Goal: Navigation & Orientation: Find specific page/section

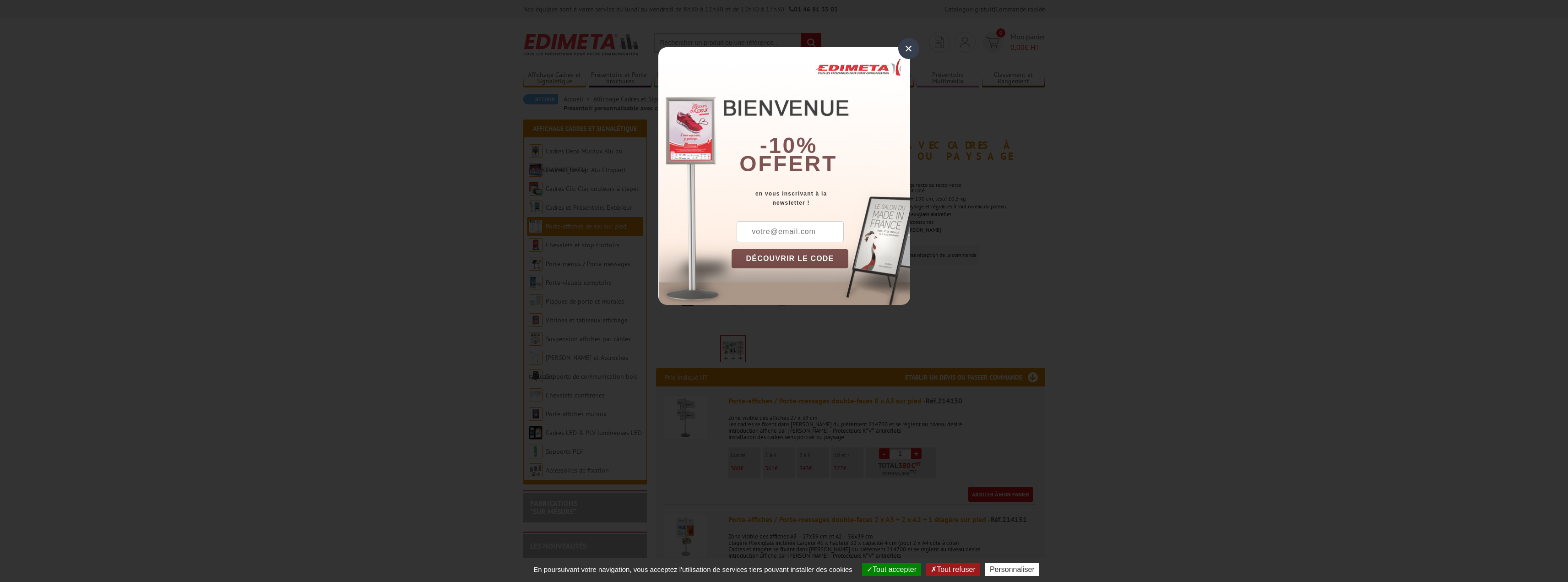
click at [909, 53] on div "×" at bounding box center [909, 49] width 21 height 21
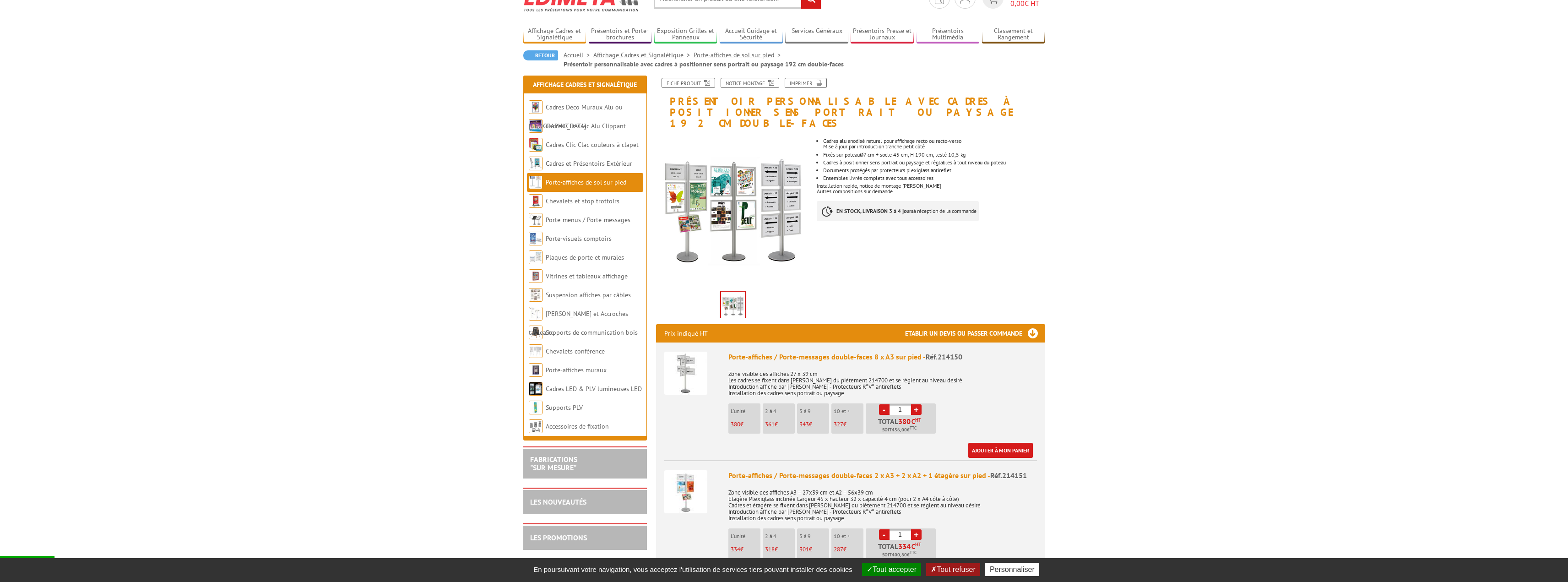
scroll to position [46, 0]
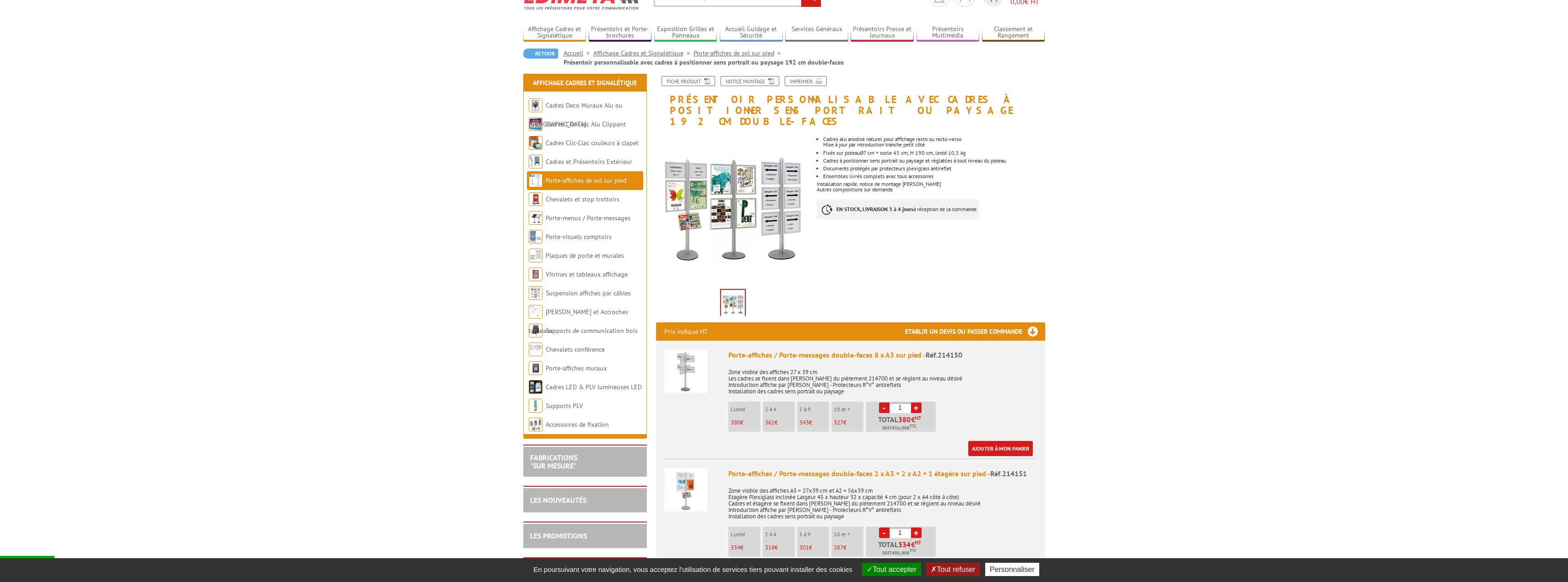
click at [681, 357] on img at bounding box center [686, 371] width 43 height 43
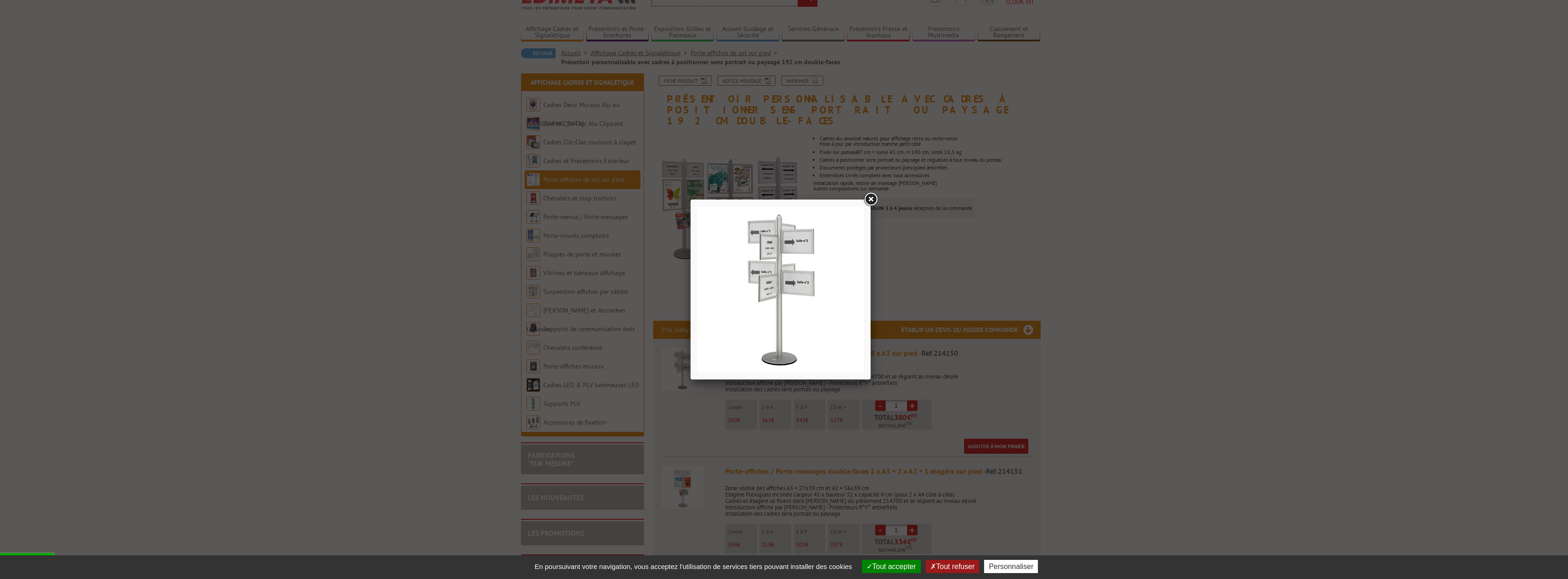
click at [872, 200] on link at bounding box center [871, 200] width 17 height 17
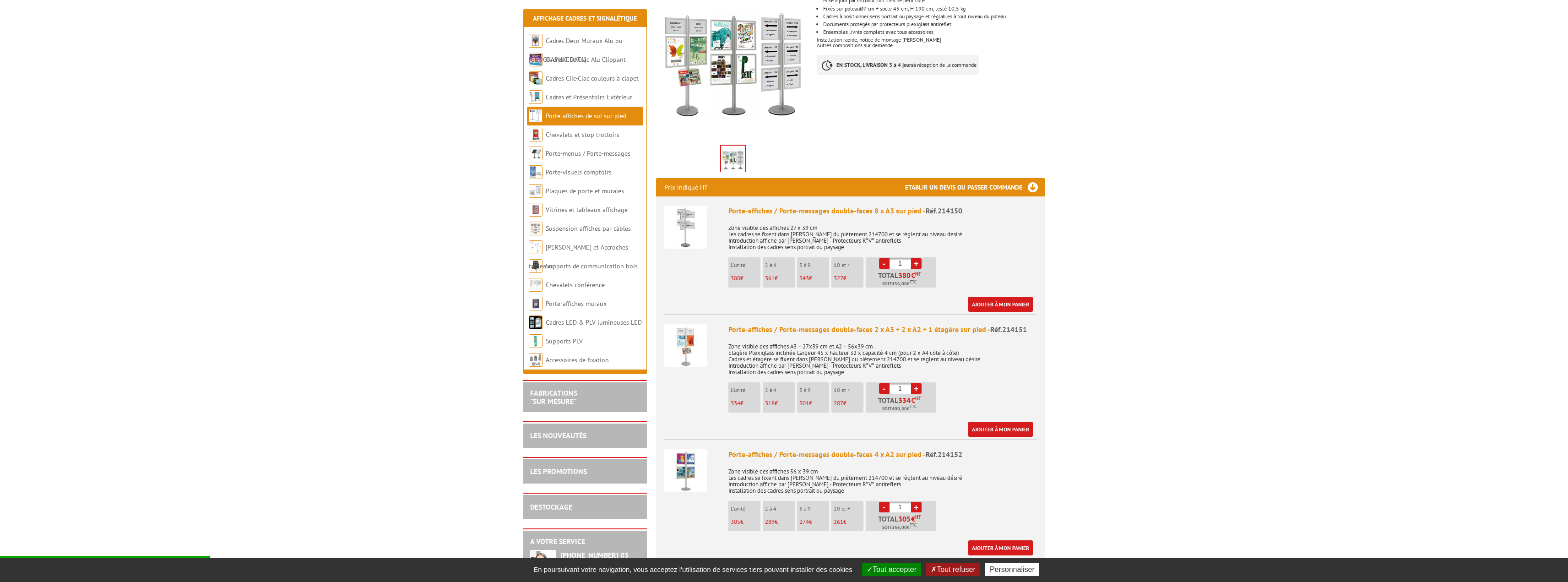
scroll to position [229, 0]
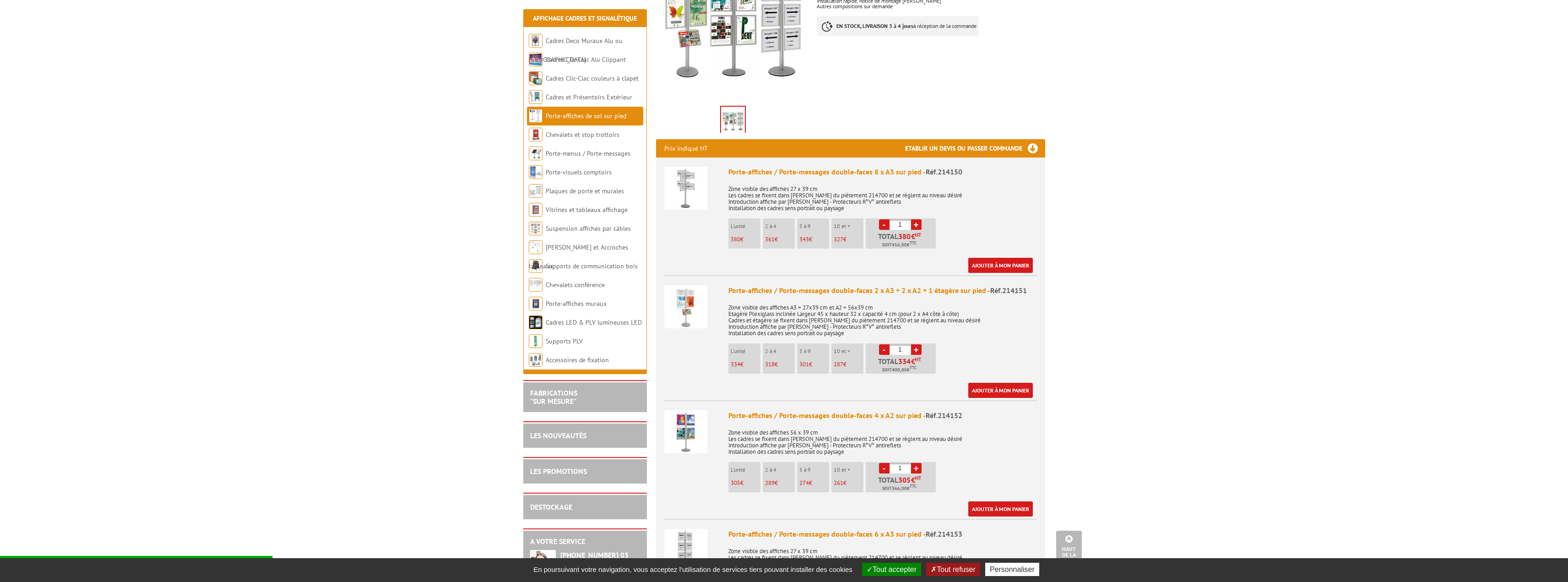
click at [688, 292] on img at bounding box center [686, 306] width 43 height 43
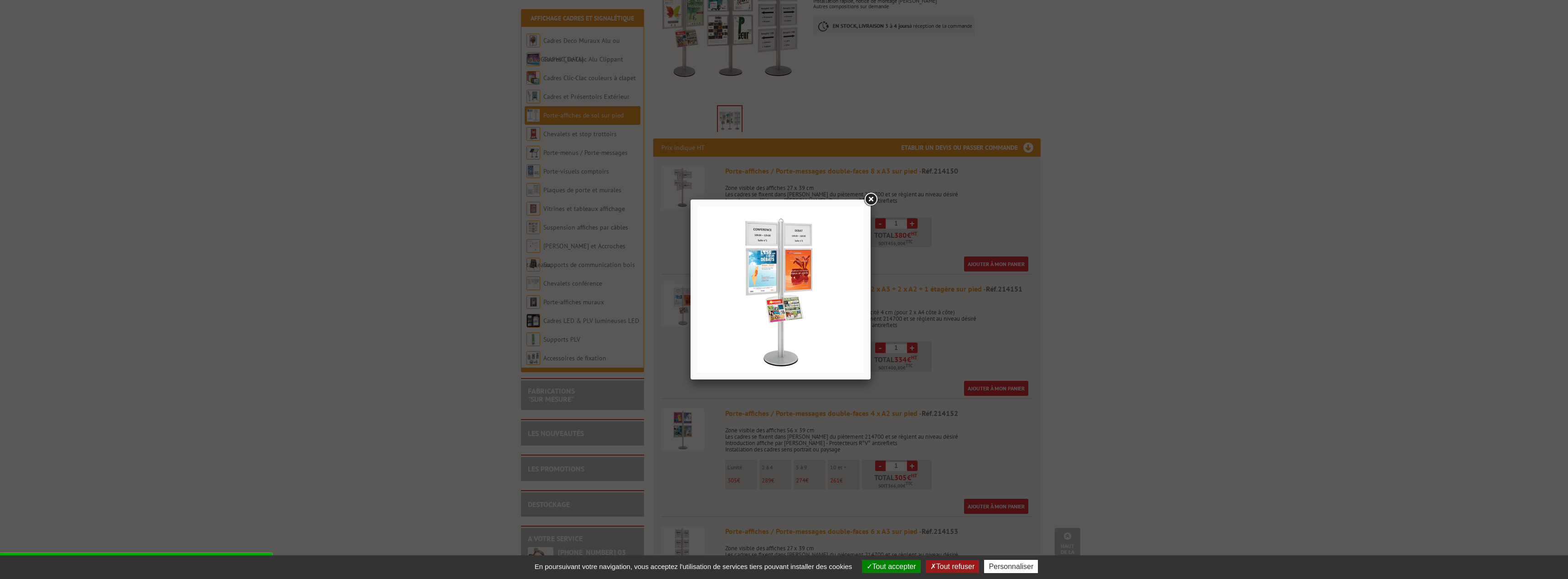
click at [870, 200] on link at bounding box center [871, 200] width 17 height 17
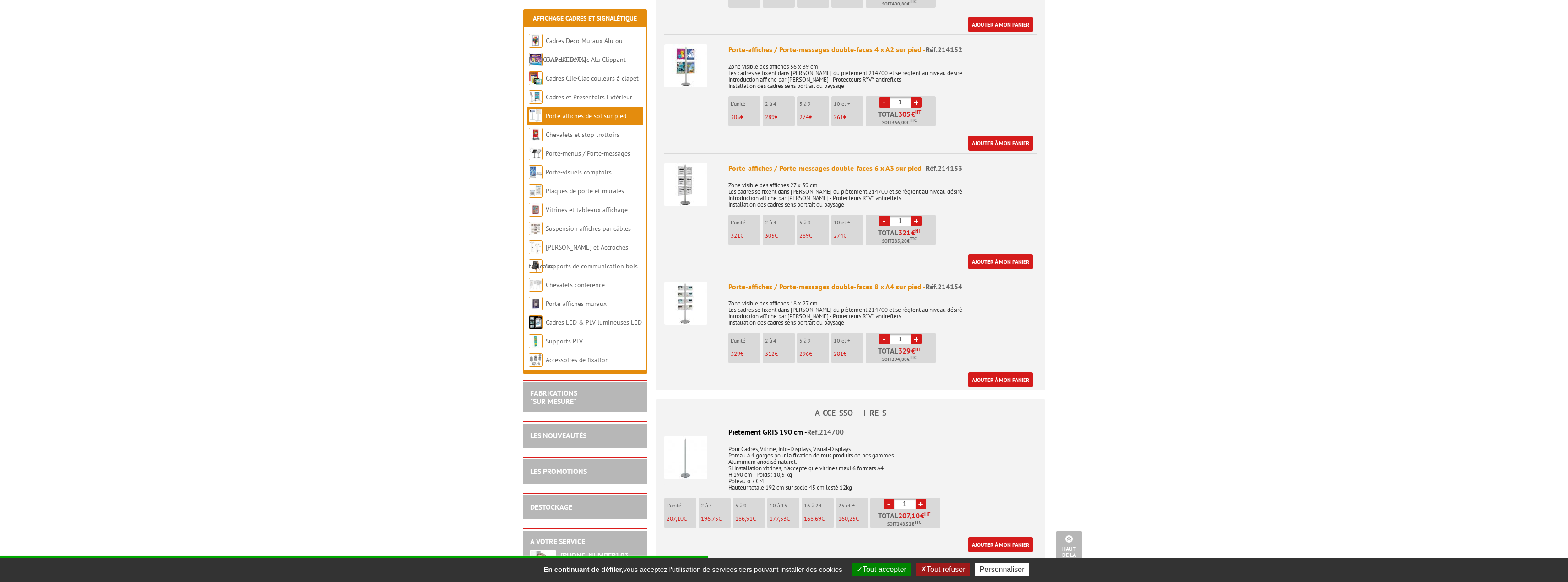
scroll to position [595, 0]
click at [678, 289] on img at bounding box center [686, 303] width 43 height 43
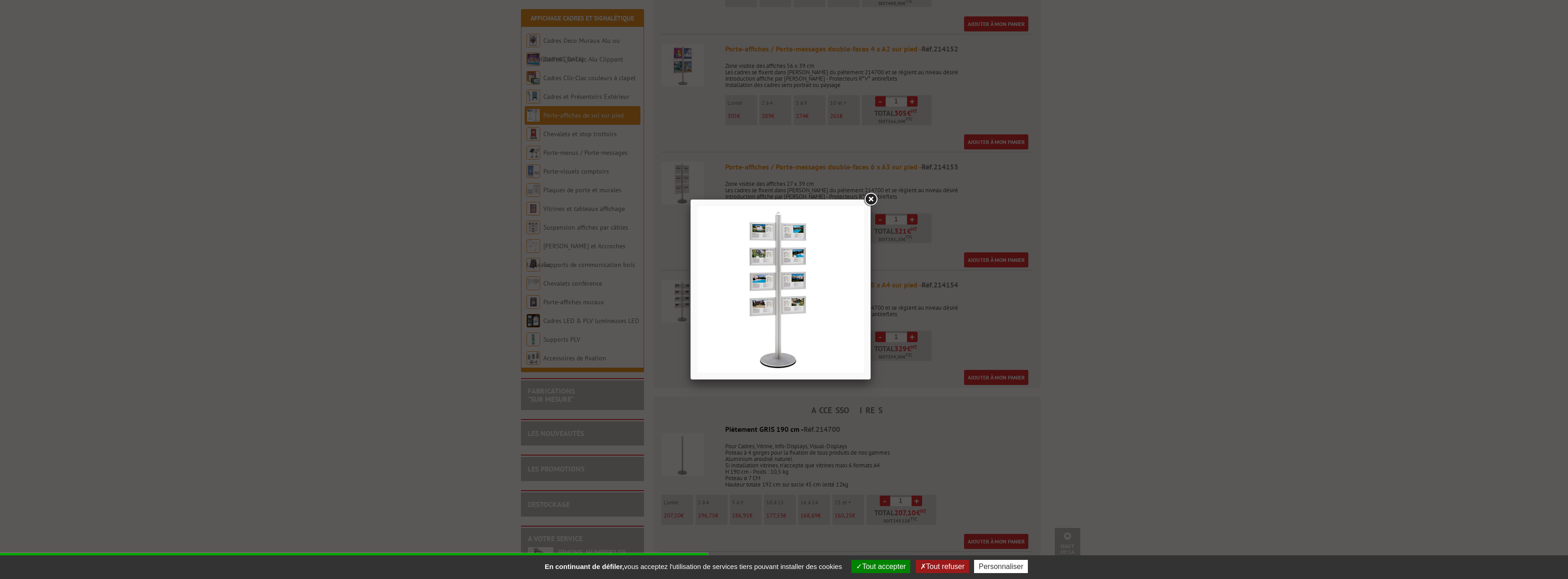
click at [874, 195] on link at bounding box center [871, 200] width 17 height 17
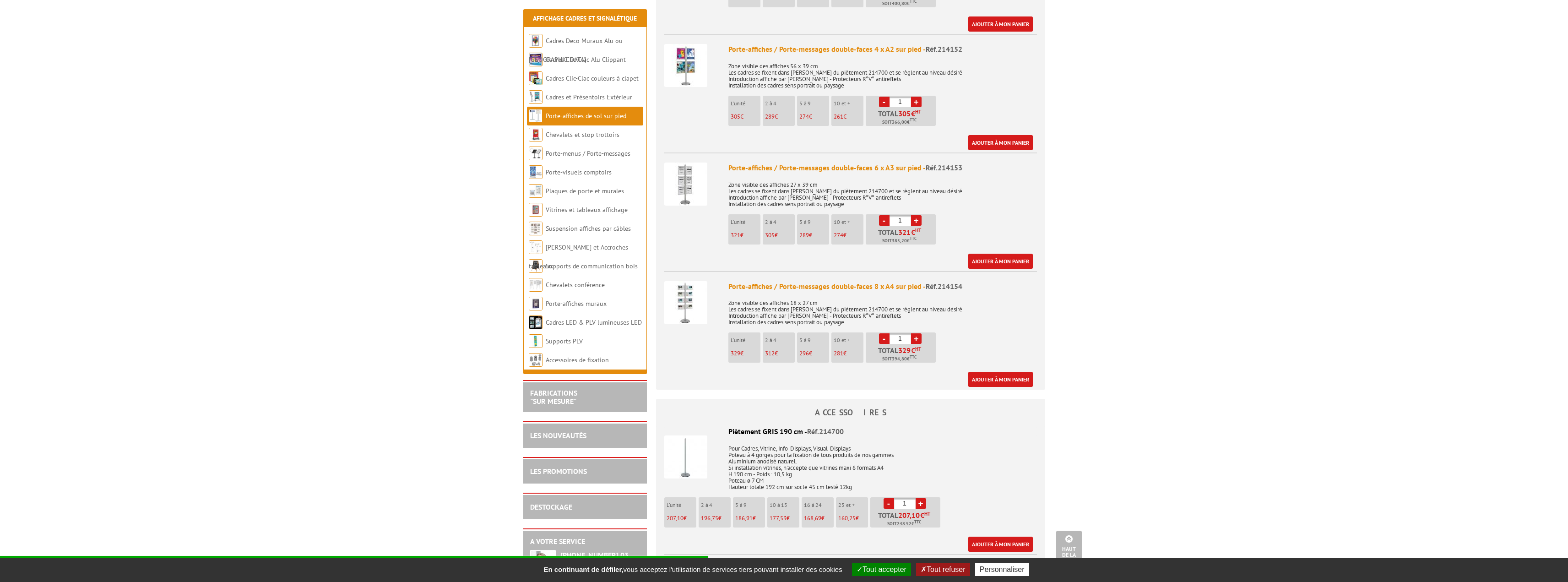
click at [693, 172] on img at bounding box center [686, 184] width 43 height 43
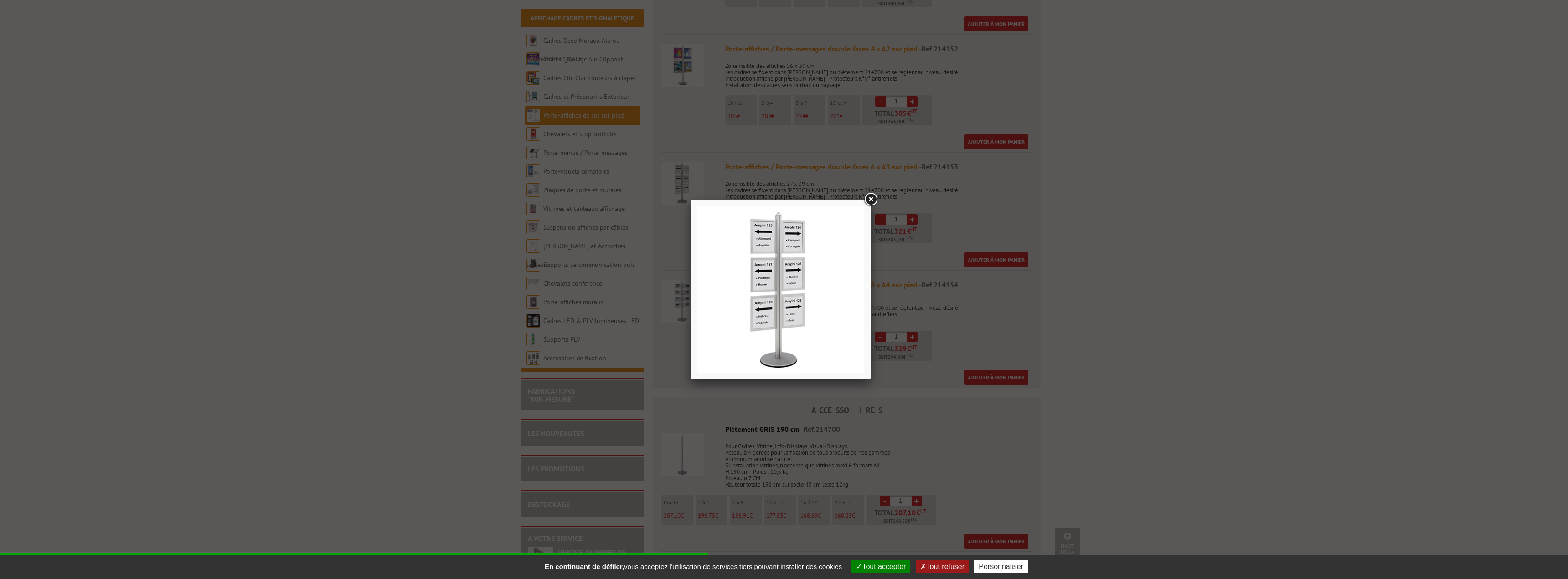
click at [871, 201] on link at bounding box center [871, 200] width 17 height 17
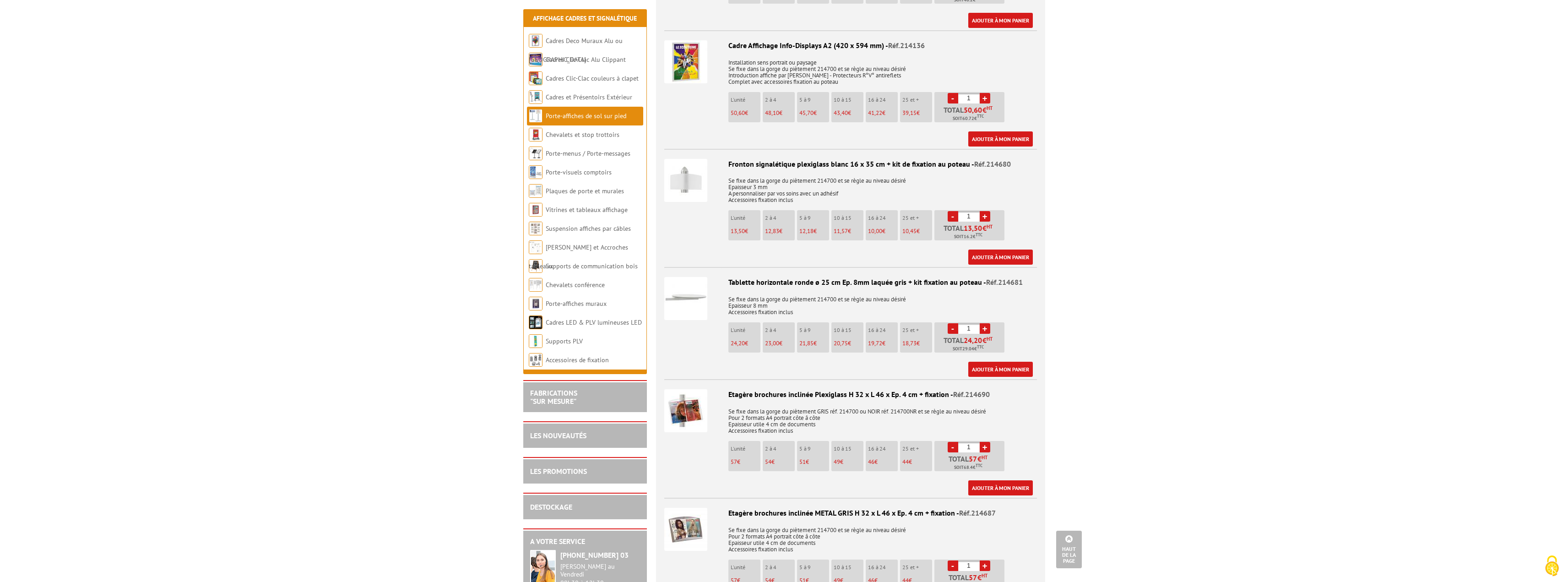
scroll to position [1282, 0]
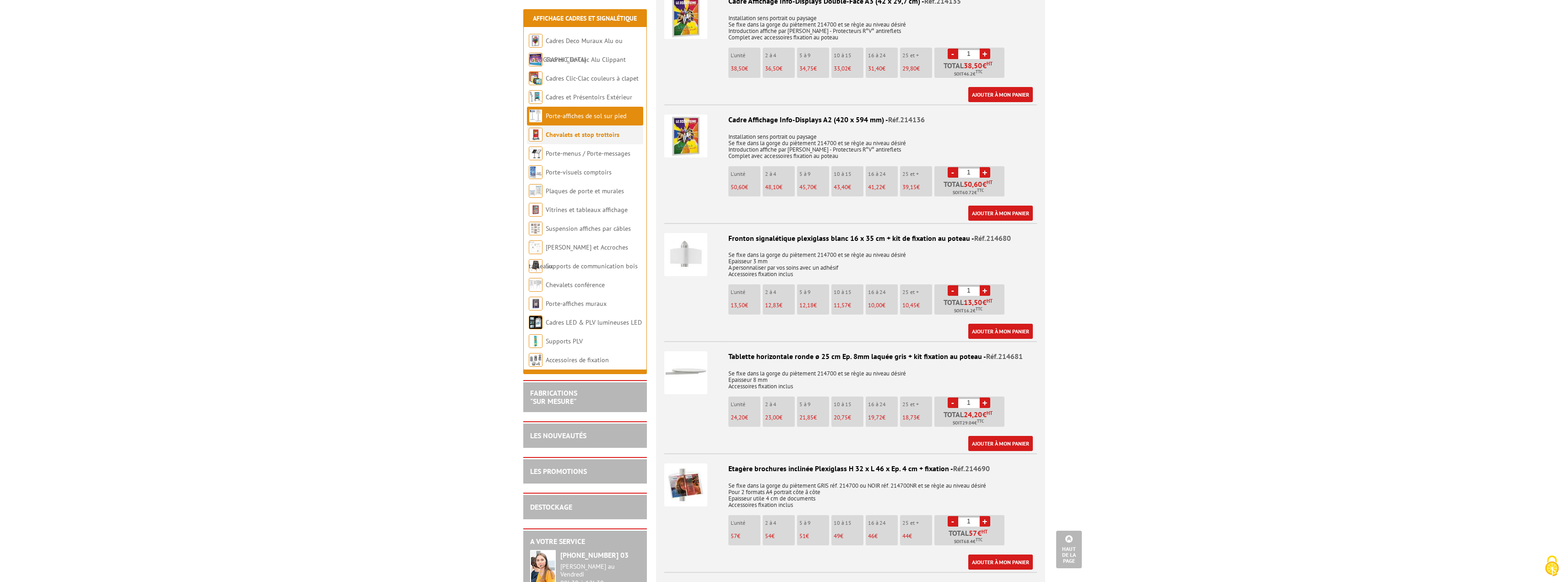
click at [570, 140] on li "Chevalets et stop trottoirs" at bounding box center [584, 135] width 116 height 19
click at [565, 155] on link "Porte-menus / Porte-messages" at bounding box center [588, 153] width 85 height 8
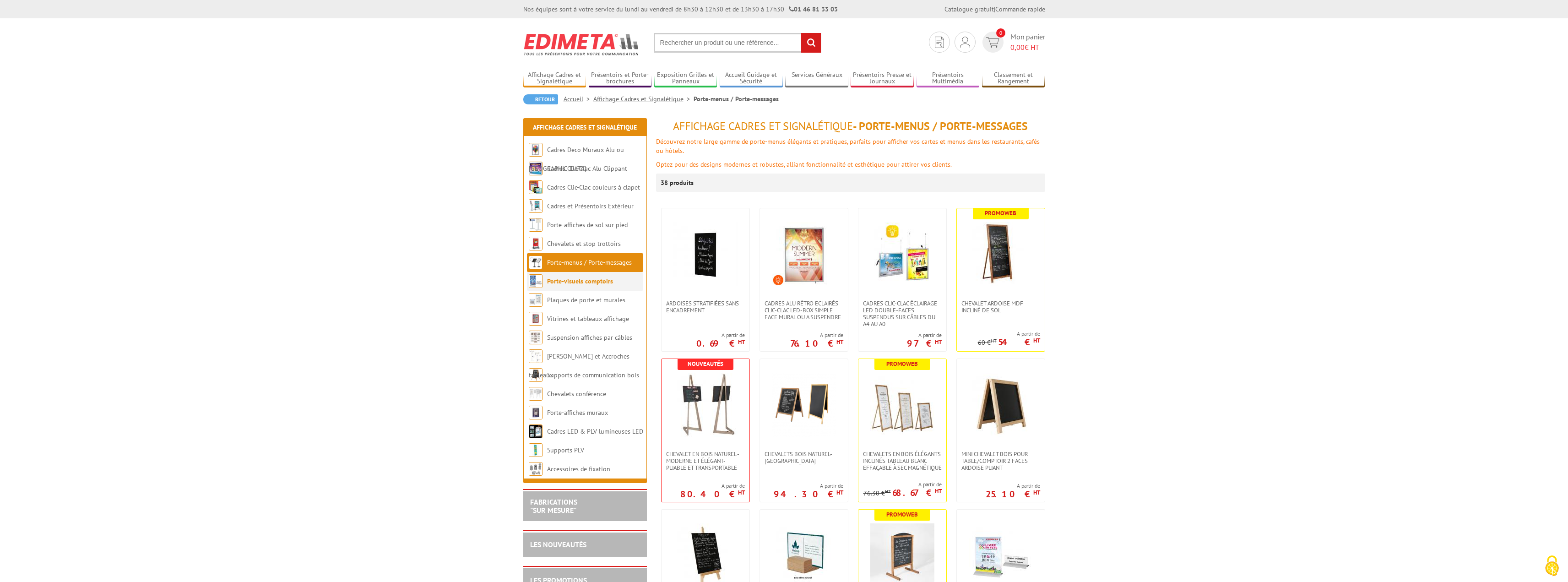
click at [570, 284] on link "Porte-visuels comptoirs" at bounding box center [580, 281] width 66 height 8
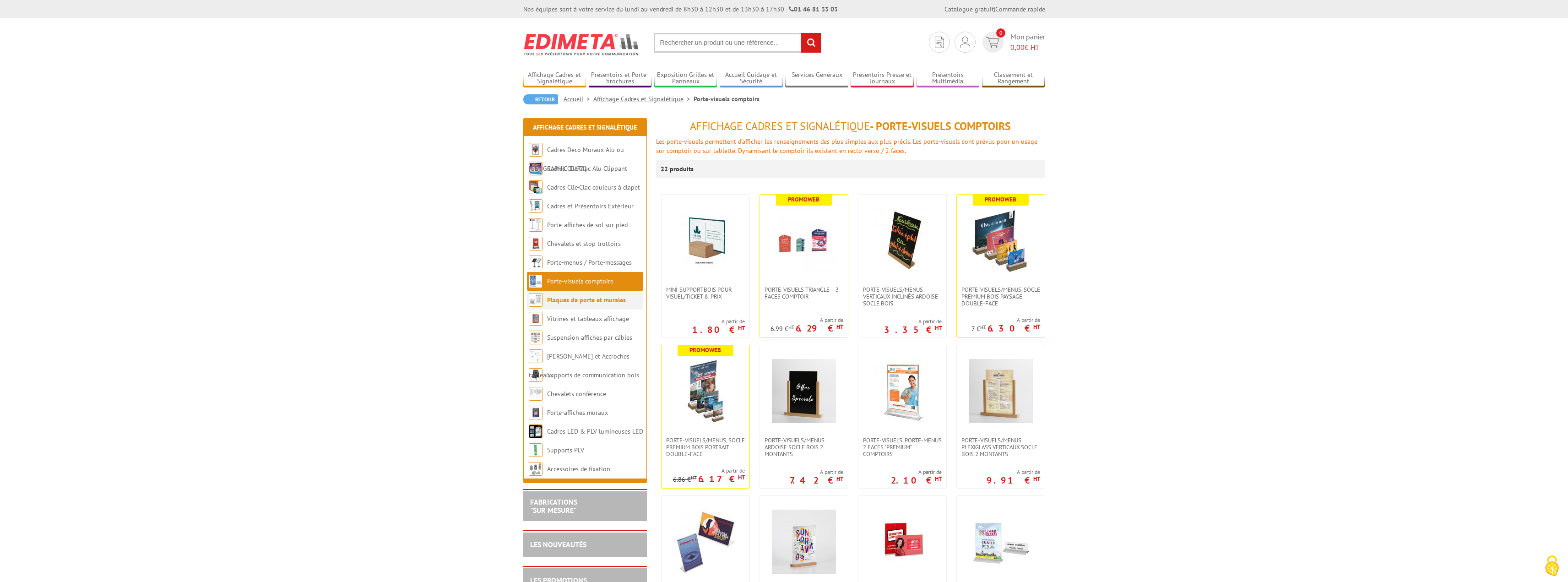
click at [577, 301] on link "Plaques de porte et murales" at bounding box center [586, 300] width 79 height 8
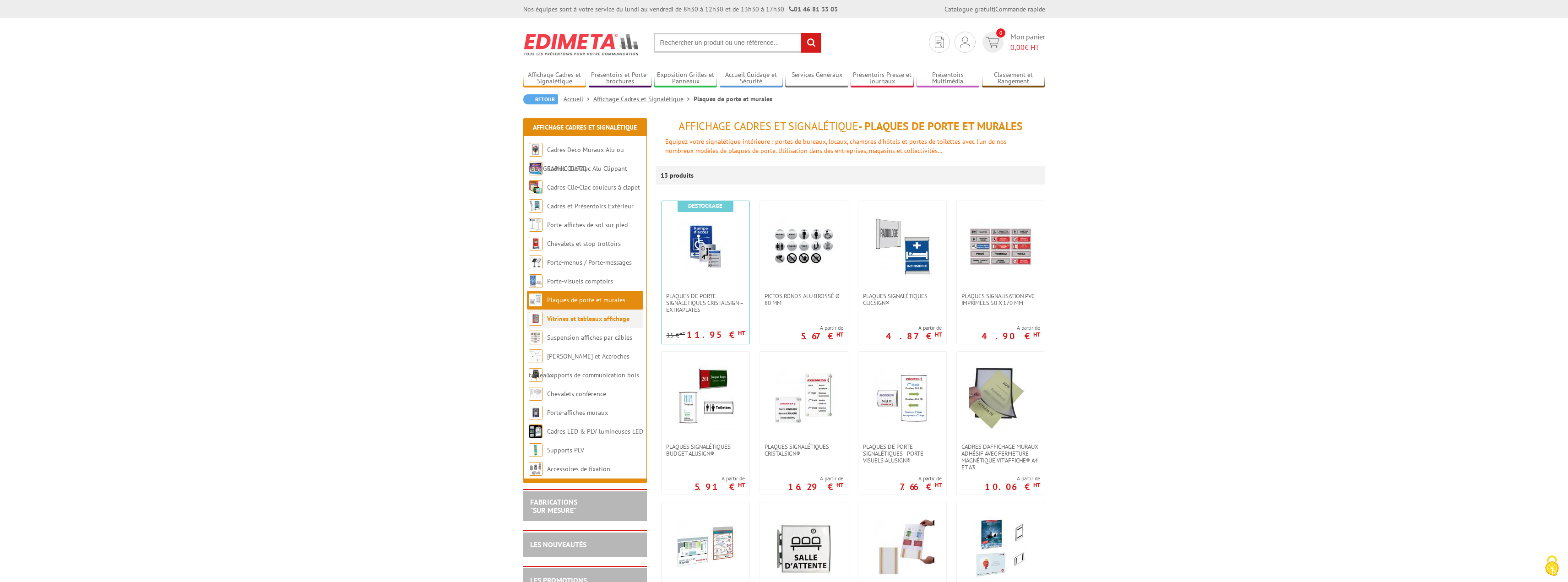
click at [573, 320] on link "Vitrines et tableaux affichage" at bounding box center [588, 319] width 82 height 8
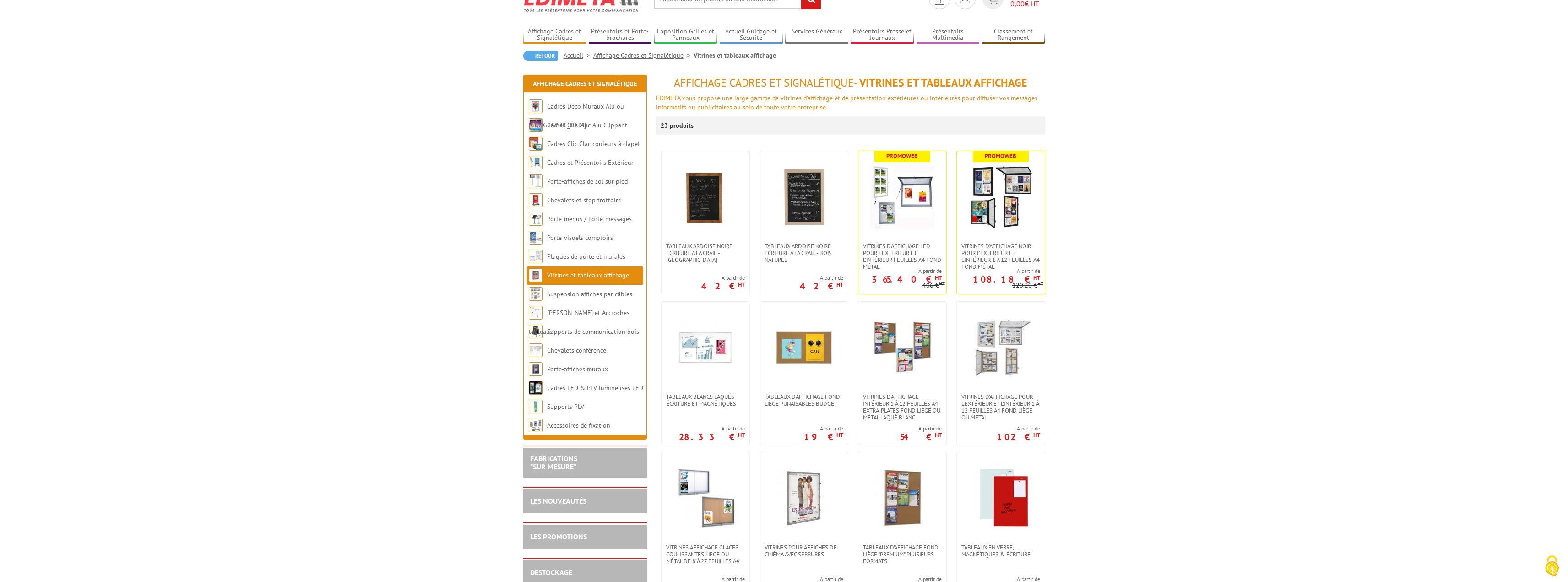
scroll to position [46, 0]
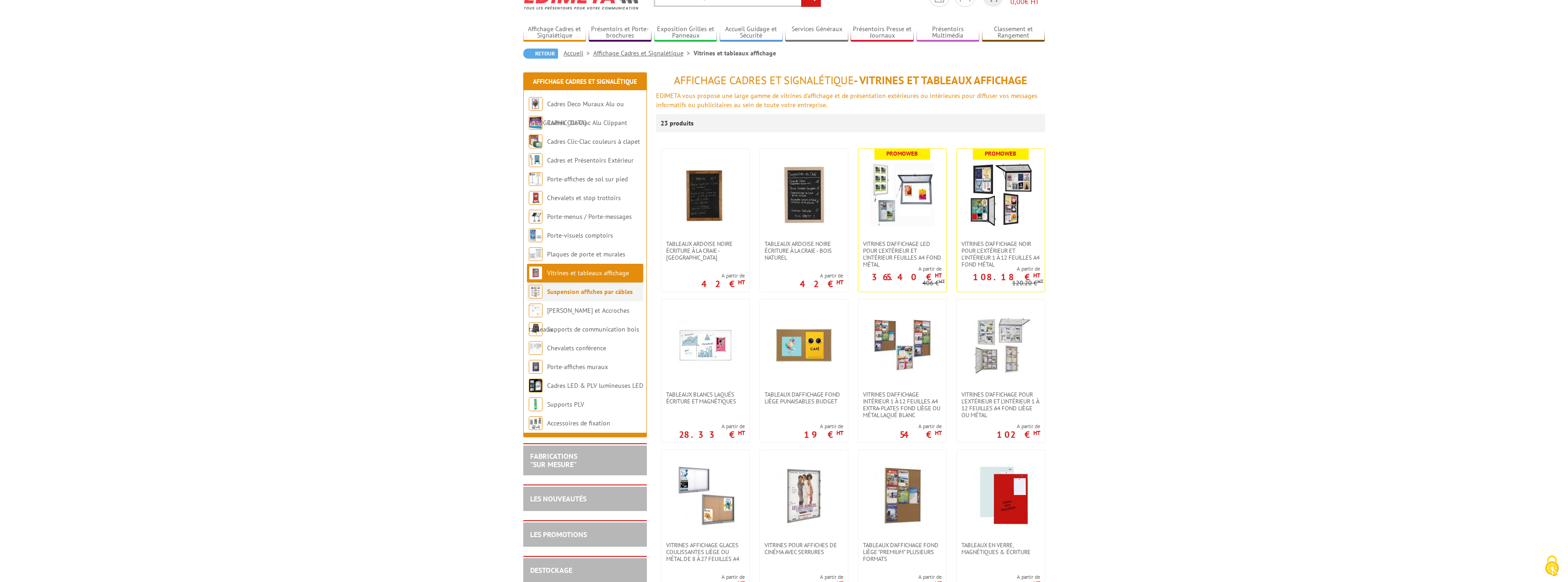
click at [573, 298] on li "Suspension affiches par câbles" at bounding box center [584, 292] width 116 height 19
click at [572, 371] on li "Porte-affiches muraux" at bounding box center [584, 367] width 116 height 19
click at [571, 366] on link "Porte-affiches muraux" at bounding box center [577, 366] width 61 height 8
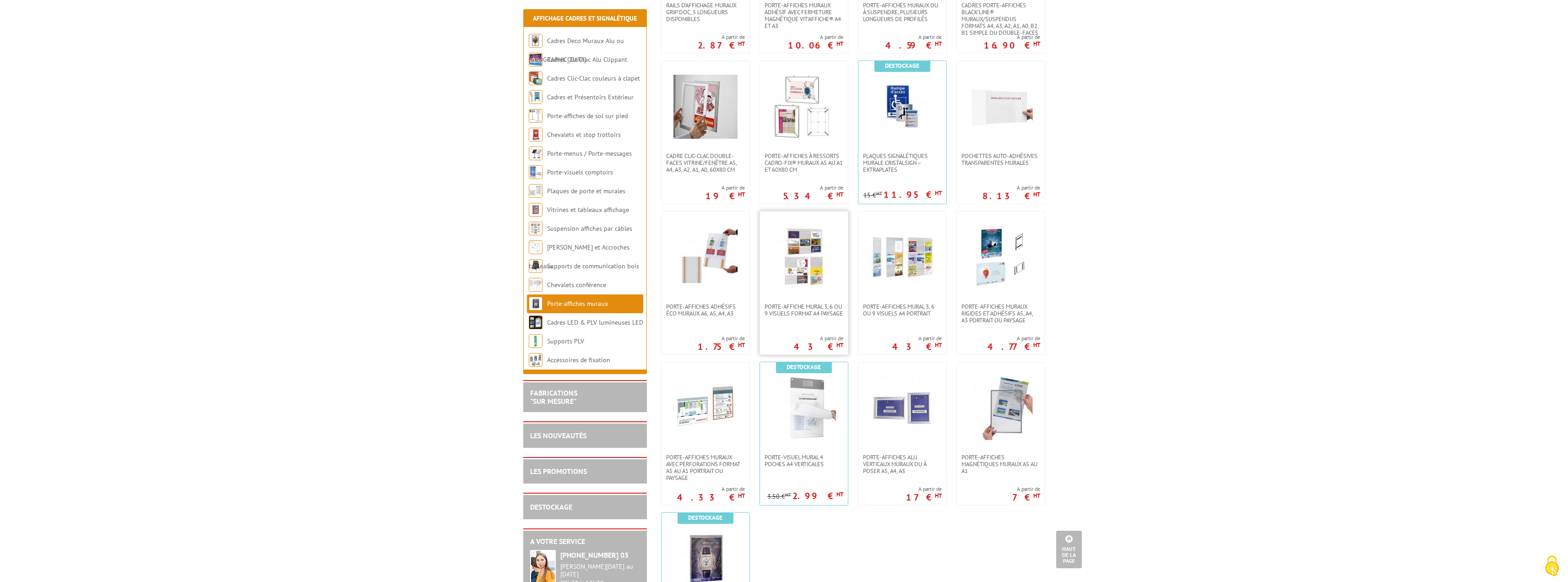
scroll to position [458, 0]
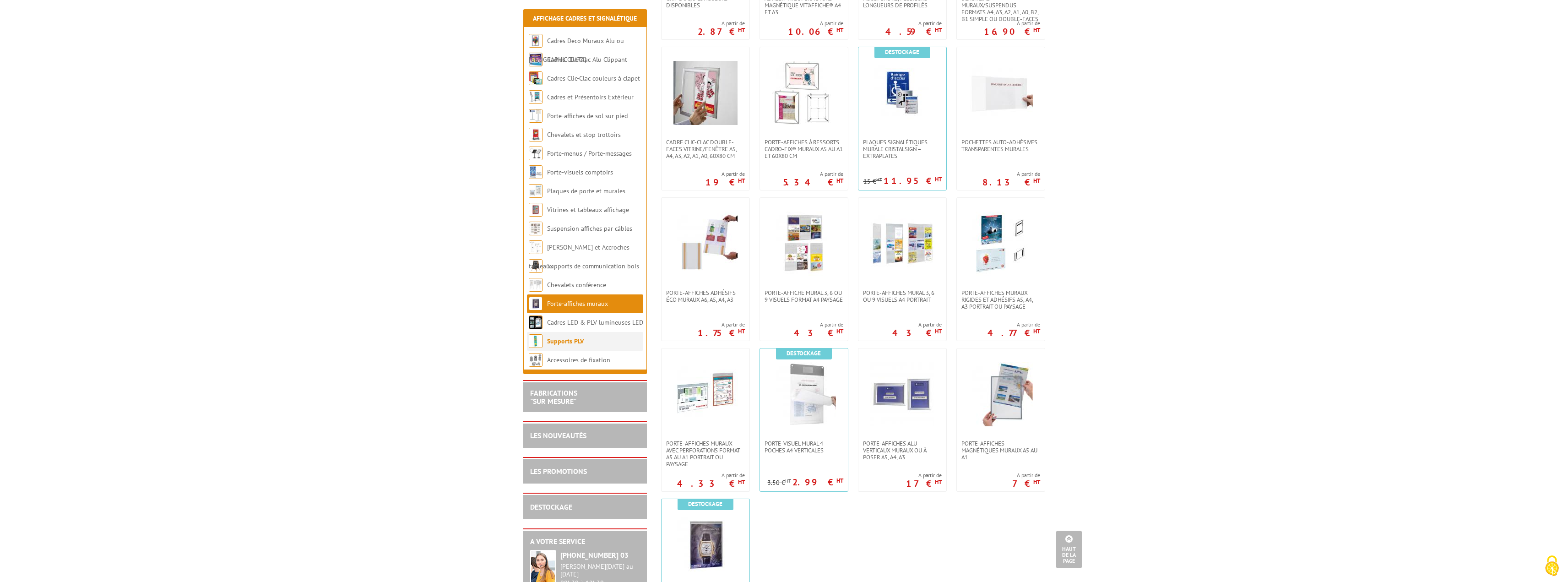
click at [567, 345] on link "Supports PLV" at bounding box center [565, 341] width 37 height 8
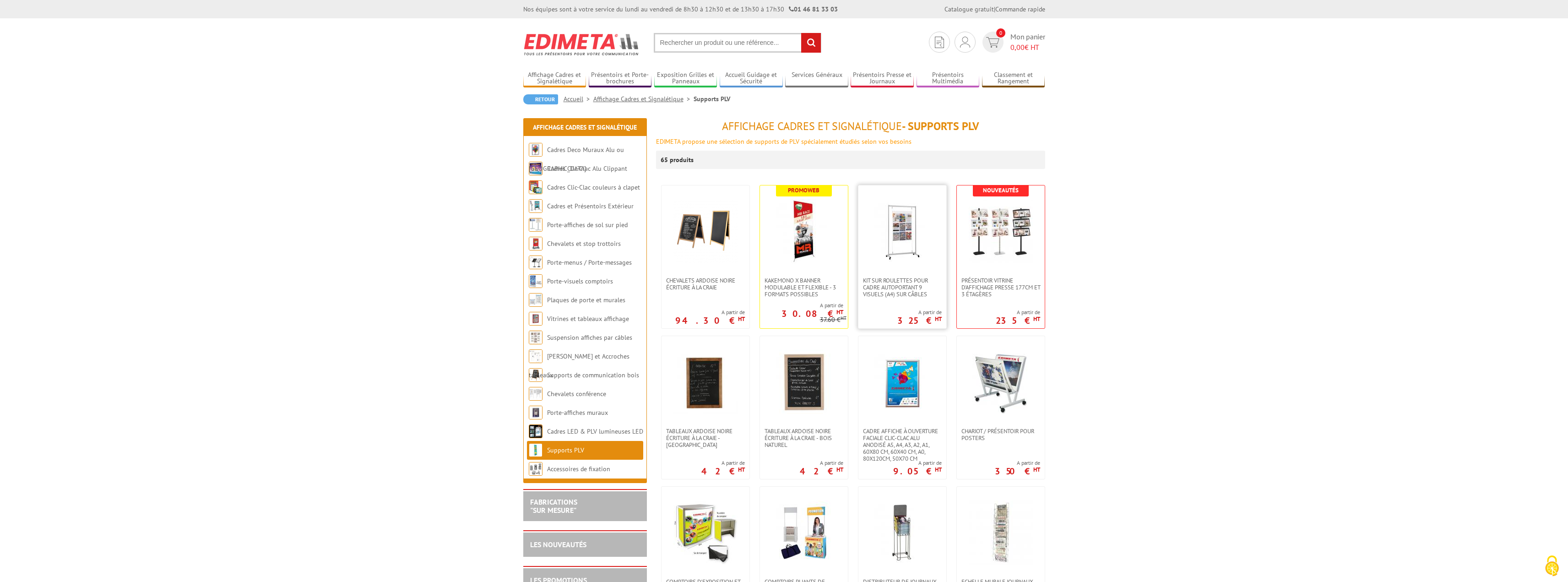
click at [894, 236] on img at bounding box center [902, 231] width 64 height 64
